Goal: Answer question/provide support

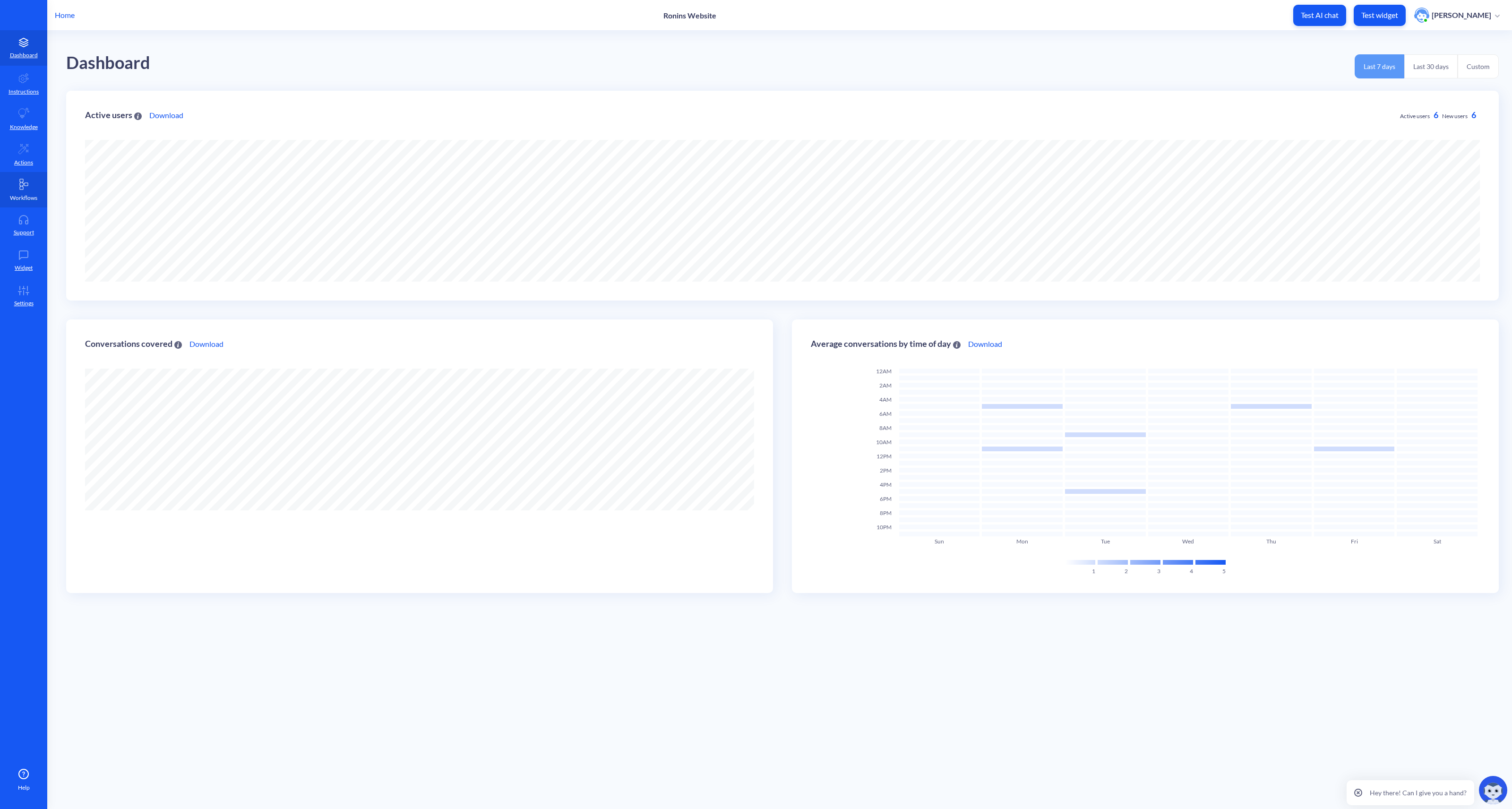
scroll to position [809, 1512]
click at [27, 222] on icon at bounding box center [23, 220] width 19 height 9
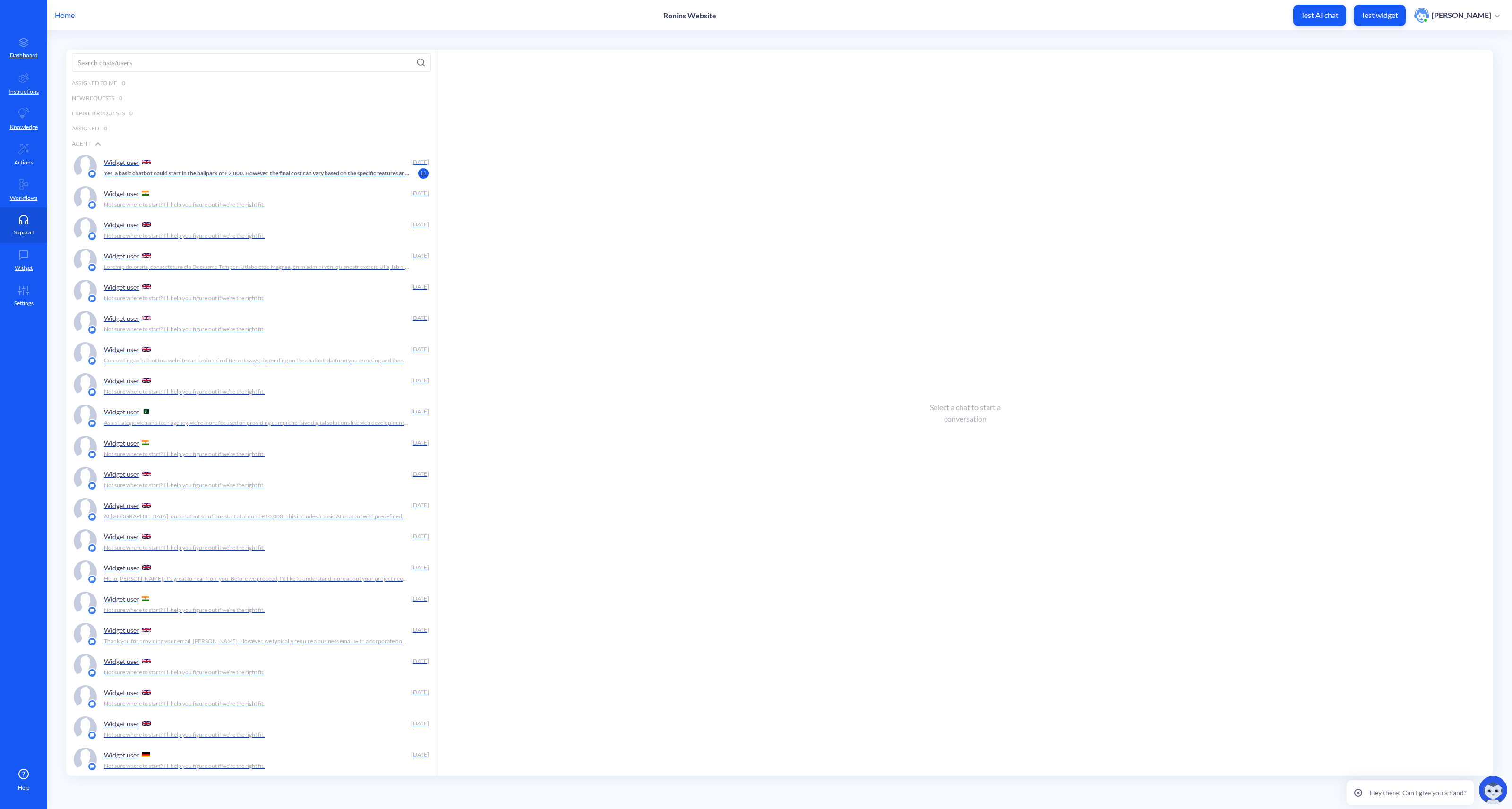
click at [221, 171] on p "Yes, a basic chatbot could start in the ballpark of £2,000. However, the final …" at bounding box center [256, 173] width 305 height 8
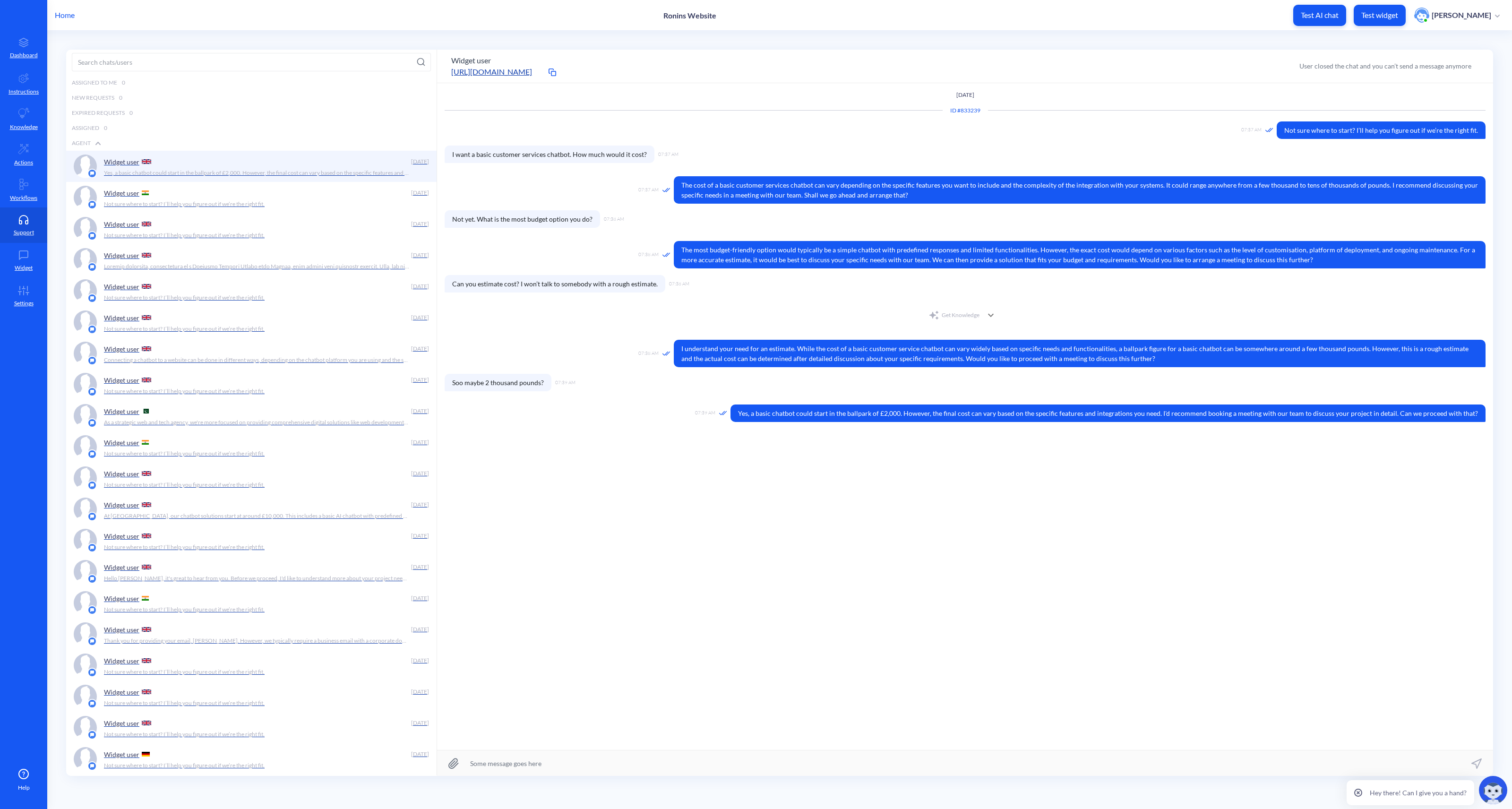
scroll to position [1, 0]
click at [26, 55] on p "Dashboard" at bounding box center [23, 55] width 28 height 8
